Goal: Task Accomplishment & Management: Use online tool/utility

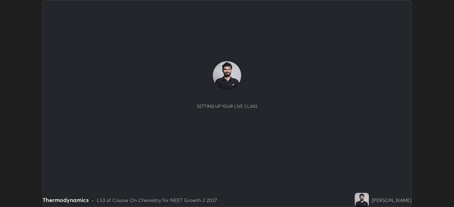
scroll to position [207, 454]
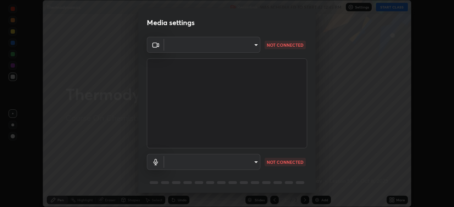
type input "09774d7d098996594ab6bce95c38d17c558d4da6542d49d5e665f1ab1cfd73a1"
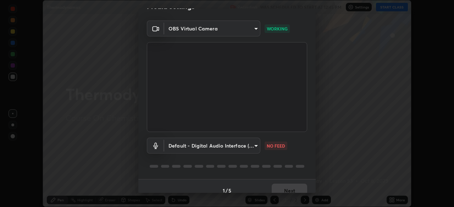
scroll to position [25, 0]
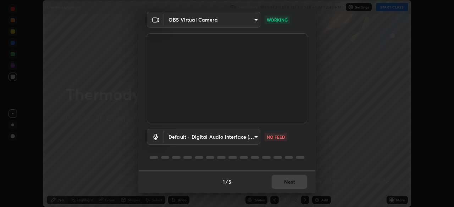
click at [253, 136] on body "Erase all Thermodynamics Recording WAS SCHEDULED TO START AT 12:45 PM Settings …" at bounding box center [227, 103] width 454 height 207
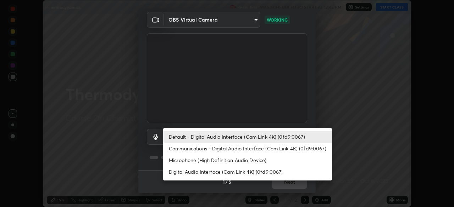
click at [254, 148] on li "Communications - Digital Audio Interface (Cam Link 4K) (0fd9:0067)" at bounding box center [247, 149] width 169 height 12
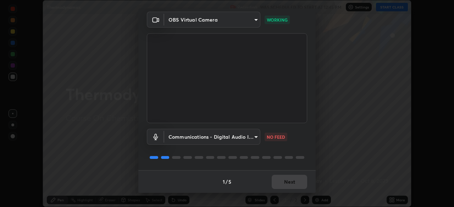
click at [250, 138] on body "Erase all Thermodynamics Recording WAS SCHEDULED TO START AT 12:45 PM Settings …" at bounding box center [227, 103] width 454 height 207
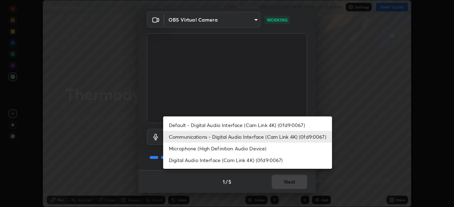
click at [252, 122] on li "Default - Digital Audio Interface (Cam Link 4K) (0fd9:0067)" at bounding box center [247, 126] width 169 height 12
type input "default"
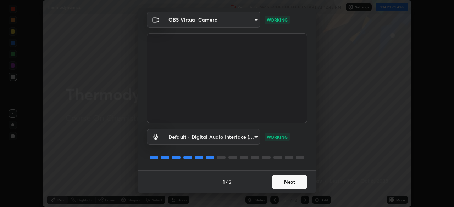
click at [289, 182] on button "Next" at bounding box center [289, 182] width 35 height 14
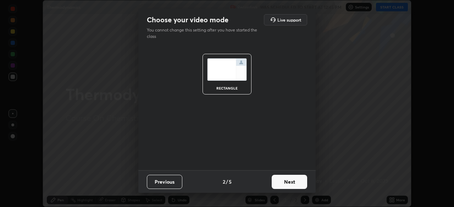
click at [288, 183] on button "Next" at bounding box center [289, 182] width 35 height 14
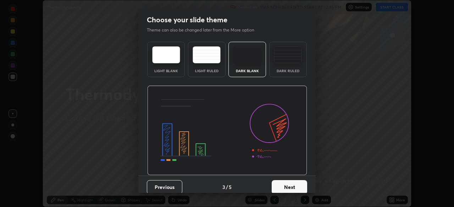
scroll to position [5, 0]
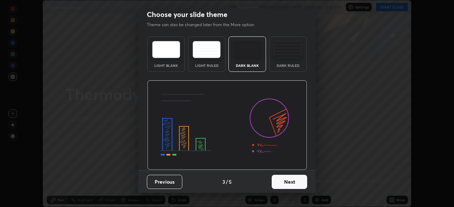
click at [288, 181] on button "Next" at bounding box center [289, 182] width 35 height 14
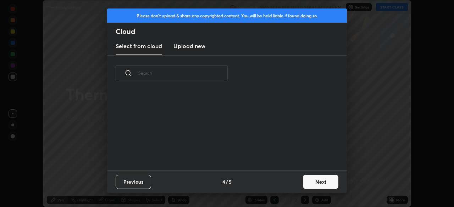
scroll to position [0, 0]
click at [307, 181] on button "Next" at bounding box center [320, 182] width 35 height 14
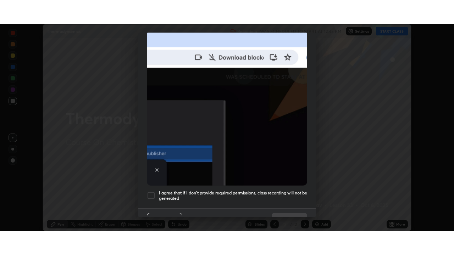
scroll to position [170, 0]
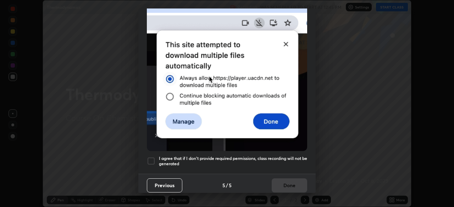
click at [285, 159] on h5 "I agree that if I don't provide required permissions, class recording will not …" at bounding box center [233, 161] width 148 height 11
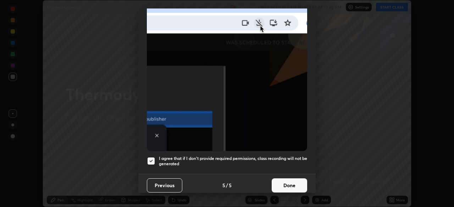
click at [287, 182] on button "Done" at bounding box center [289, 186] width 35 height 14
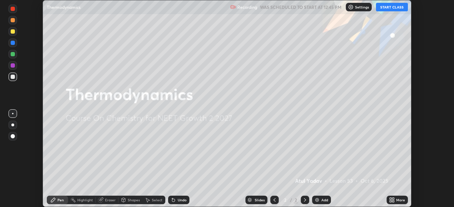
click at [399, 204] on div "More" at bounding box center [397, 200] width 21 height 9
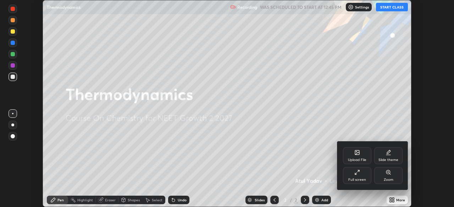
click at [365, 179] on div "Full screen" at bounding box center [357, 180] width 18 height 4
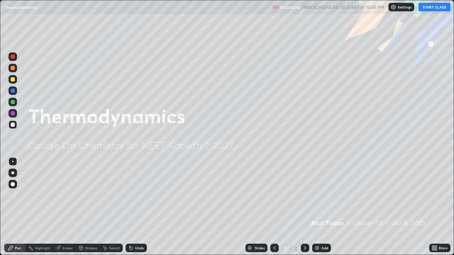
scroll to position [255, 454]
click at [432, 5] on button "START CLASS" at bounding box center [434, 7] width 32 height 9
click at [318, 207] on img at bounding box center [317, 248] width 6 height 6
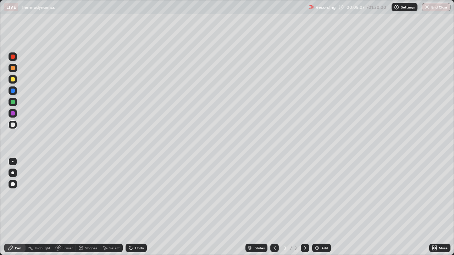
click at [14, 79] on div at bounding box center [13, 79] width 4 height 4
click at [16, 90] on div at bounding box center [13, 91] width 9 height 9
click at [137, 207] on div "Undo" at bounding box center [139, 248] width 9 height 4
click at [134, 207] on div "Undo" at bounding box center [136, 248] width 21 height 9
click at [13, 79] on div at bounding box center [13, 79] width 4 height 4
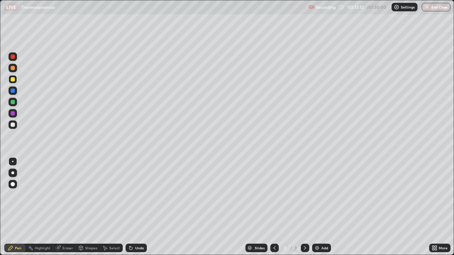
click at [316, 207] on img at bounding box center [317, 248] width 6 height 6
click at [133, 207] on div "Undo" at bounding box center [136, 248] width 21 height 9
click at [131, 207] on icon at bounding box center [131, 248] width 6 height 6
click at [129, 207] on icon at bounding box center [129, 246] width 1 height 1
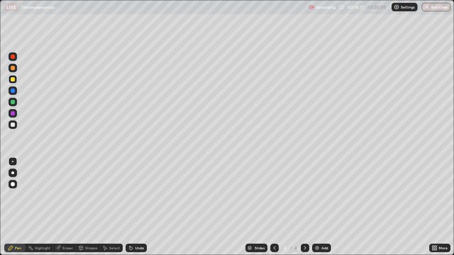
click at [12, 56] on div at bounding box center [13, 57] width 4 height 4
click at [13, 81] on div at bounding box center [13, 79] width 4 height 4
click at [130, 207] on icon at bounding box center [130, 248] width 3 height 3
click at [16, 56] on div at bounding box center [13, 56] width 9 height 9
click at [16, 101] on div at bounding box center [13, 102] width 9 height 9
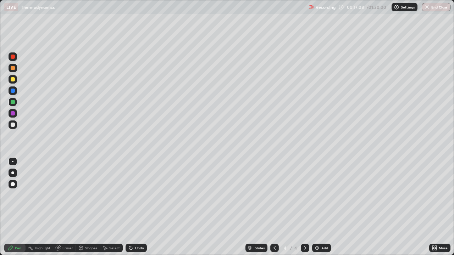
click at [137, 207] on div "Undo" at bounding box center [139, 248] width 9 height 4
click at [134, 207] on div "Undo" at bounding box center [136, 248] width 21 height 9
click at [318, 207] on img at bounding box center [317, 248] width 6 height 6
click at [12, 185] on div at bounding box center [13, 184] width 4 height 4
click at [13, 173] on div at bounding box center [12, 173] width 3 height 3
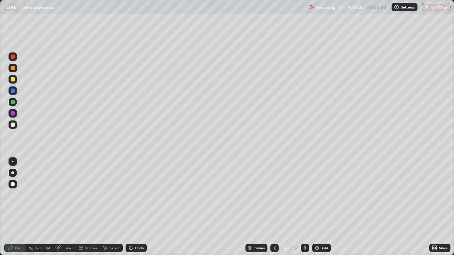
click at [13, 162] on div at bounding box center [12, 161] width 1 height 1
click at [13, 173] on div at bounding box center [12, 173] width 3 height 3
click at [63, 207] on div "Eraser" at bounding box center [64, 248] width 23 height 9
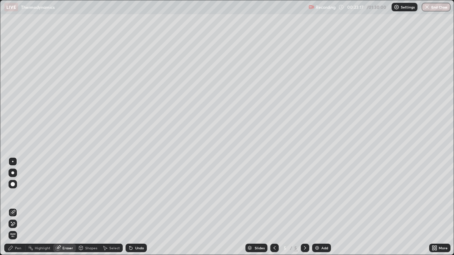
click at [15, 207] on icon at bounding box center [13, 224] width 6 height 6
click at [16, 207] on div "Pen" at bounding box center [18, 248] width 6 height 4
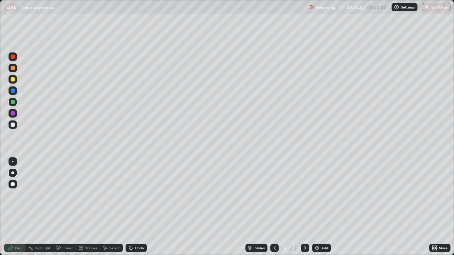
click at [16, 80] on div at bounding box center [13, 79] width 9 height 9
click at [318, 207] on img at bounding box center [317, 248] width 6 height 6
click at [130, 207] on icon at bounding box center [130, 248] width 3 height 3
click at [131, 207] on icon at bounding box center [130, 248] width 3 height 3
click at [131, 207] on icon at bounding box center [131, 248] width 6 height 6
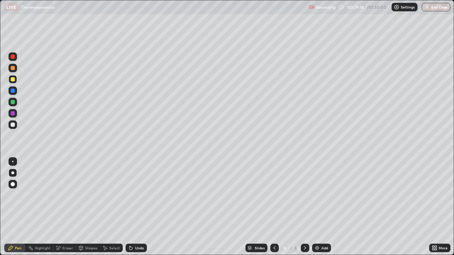
click at [16, 91] on div at bounding box center [13, 91] width 9 height 9
click at [12, 79] on div at bounding box center [13, 79] width 4 height 4
click at [13, 101] on div at bounding box center [13, 102] width 4 height 4
click at [13, 113] on div at bounding box center [13, 113] width 4 height 4
click at [11, 79] on div at bounding box center [13, 79] width 4 height 4
